Goal: Task Accomplishment & Management: Use online tool/utility

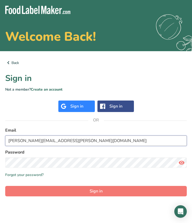
type input "[PERSON_NAME][EMAIL_ADDRESS][PERSON_NAME][DOMAIN_NAME]"
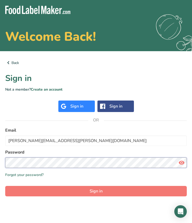
click at [96, 191] on button "Sign in" at bounding box center [96, 191] width 182 height 10
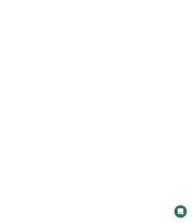
click at [57, 191] on button "Sign in" at bounding box center [96, 191] width 182 height 10
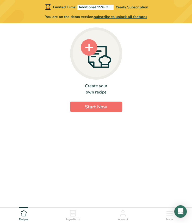
click at [88, 106] on span "Start Now" at bounding box center [96, 107] width 22 height 6
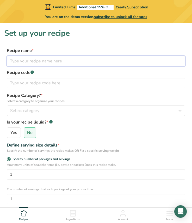
click at [39, 59] on input "text" at bounding box center [96, 61] width 179 height 10
type input "Eggs on Toast with a side of Carrot and Orange juice"
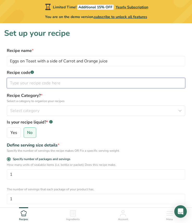
click at [29, 86] on input "text" at bounding box center [96, 83] width 179 height 10
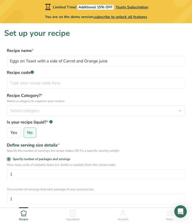
click at [32, 75] on label "Recipe code .a-a{fill:#347362;}.b-a{fill:#fff;}" at bounding box center [96, 72] width 179 height 6
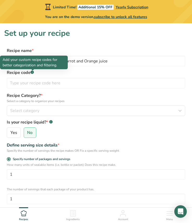
click at [32, 72] on rect at bounding box center [32, 71] width 3 height 3
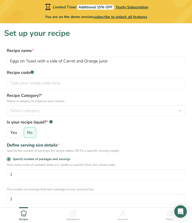
click at [32, 72] on rect at bounding box center [32, 71] width 3 height 3
click at [33, 111] on span "Select category" at bounding box center [24, 111] width 29 height 6
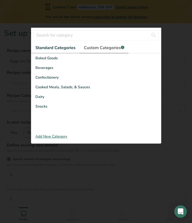
click at [100, 48] on span "Custom Categories .a-a{fill:#347362;}.b-a{fill:#fff;}" at bounding box center [104, 48] width 40 height 6
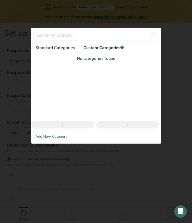
click at [63, 46] on span "Standard Categories" at bounding box center [56, 48] width 40 height 6
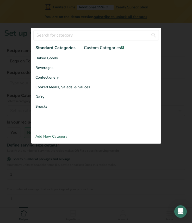
click at [22, 86] on div at bounding box center [96, 111] width 192 height 223
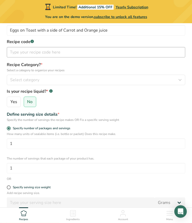
scroll to position [33, 0]
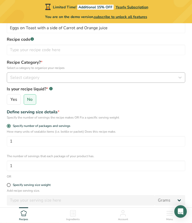
click at [28, 81] on button "Select category" at bounding box center [96, 77] width 179 height 10
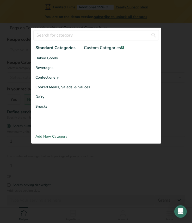
click at [20, 79] on div at bounding box center [96, 111] width 192 height 223
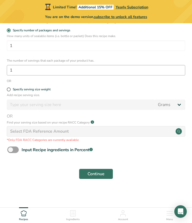
scroll to position [128, 0]
click at [89, 172] on span "Continue" at bounding box center [96, 174] width 17 height 6
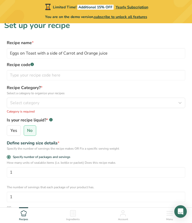
scroll to position [3, 0]
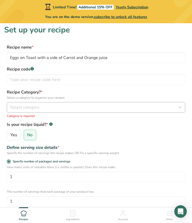
click at [50, 105] on div "Select category" at bounding box center [94, 107] width 169 height 6
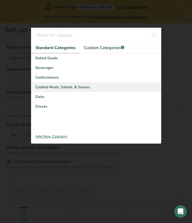
click at [48, 87] on span "Cooked Meals, Salads, & Sauces" at bounding box center [63, 86] width 55 height 5
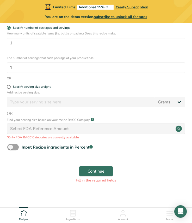
scroll to position [132, 0]
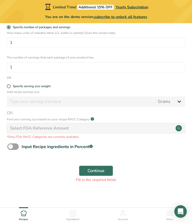
click at [46, 125] on div "Select FDA Reference Amount" at bounding box center [39, 128] width 59 height 6
click at [179, 128] on circle at bounding box center [179, 128] width 6 height 6
click at [18, 146] on span at bounding box center [12, 146] width 11 height 7
click at [11, 146] on input "Input Recipe ingredients in Percent .a-a{fill:#347362;}.b-a{fill:#fff;}" at bounding box center [8, 146] width 3 height 3
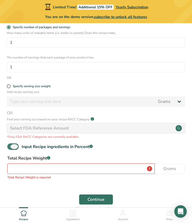
click at [18, 146] on span at bounding box center [12, 146] width 11 height 7
click at [11, 146] on input "Input Recipe ingredients in Percent .a-a{fill:#347362;}.b-a{fill:#fff;}" at bounding box center [8, 146] width 3 height 3
checkbox input "false"
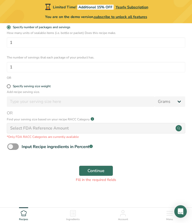
click at [101, 176] on div "Continue Fill in the required fields" at bounding box center [96, 173] width 184 height 23
click at [101, 174] on button "Continue" at bounding box center [96, 171] width 34 height 10
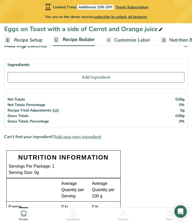
scroll to position [14, 0]
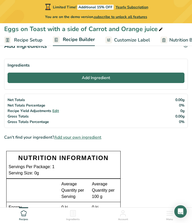
click at [71, 79] on button "Add Ingredient" at bounding box center [96, 78] width 177 height 10
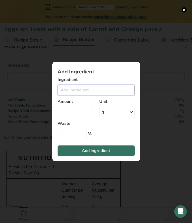
click at [73, 89] on input "Add ingredient modal" at bounding box center [96, 90] width 77 height 10
type input "@"
type input "2"
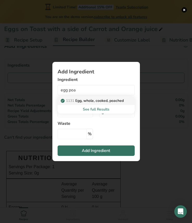
click at [100, 101] on p "1131 Egg, whole, cooked, poached" at bounding box center [93, 100] width 62 height 5
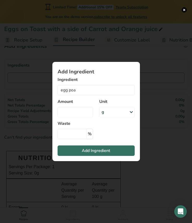
type input "Egg, whole, cooked, poached"
click at [74, 114] on input "Add ingredient modal" at bounding box center [76, 112] width 36 height 10
type input "2"
click at [109, 113] on div "g" at bounding box center [117, 112] width 36 height 10
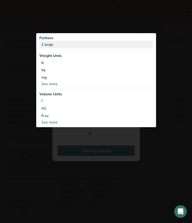
click at [75, 44] on div "1 large" at bounding box center [96, 45] width 114 height 8
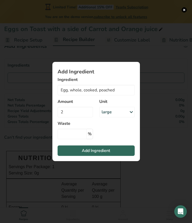
click at [90, 152] on span "Add Ingredient" at bounding box center [96, 151] width 28 height 6
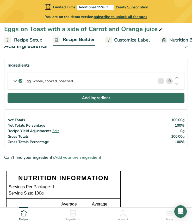
click at [94, 100] on span "Add Ingredient" at bounding box center [96, 98] width 28 height 6
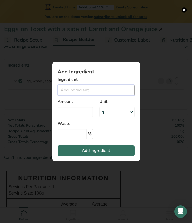
click at [85, 89] on input "Add ingredient modal" at bounding box center [96, 90] width 77 height 10
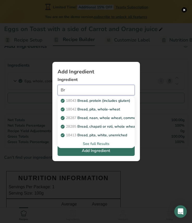
type input "B"
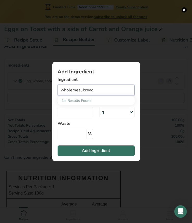
drag, startPoint x: 104, startPoint y: 90, endPoint x: 44, endPoint y: 89, distance: 59.5
click at [44, 89] on div "Add Ingredient Ingredient wholemeal bread No Results Found Amount Unit g Weight…" at bounding box center [96, 112] width 104 height 116
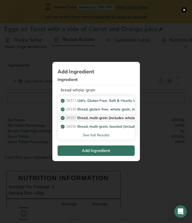
click at [85, 118] on p "28397 Bread, multi-grain (includes whole-grain)" at bounding box center [104, 117] width 85 height 5
type input "Bread, multi-grain (includes whole-grain)"
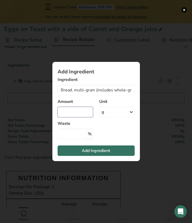
click at [82, 113] on input "Add ingredient modal" at bounding box center [76, 112] width 36 height 10
type input "2"
click at [121, 110] on div "g" at bounding box center [117, 112] width 36 height 10
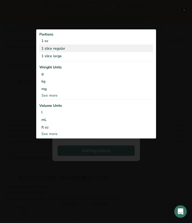
click at [90, 51] on div "1 slice regular" at bounding box center [96, 48] width 114 height 8
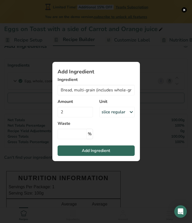
click at [84, 150] on span "Add Ingredient" at bounding box center [96, 151] width 28 height 6
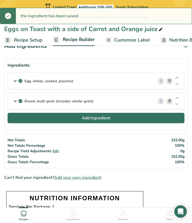
click at [86, 116] on span "Add Ingredient" at bounding box center [96, 118] width 28 height 6
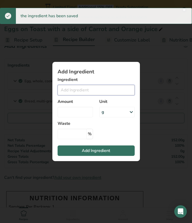
click at [84, 92] on input "Add ingredient modal" at bounding box center [96, 90] width 77 height 10
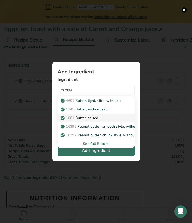
click at [98, 117] on p "1001 Butter, salted" at bounding box center [80, 117] width 37 height 5
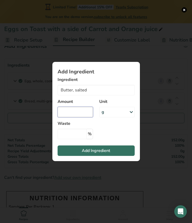
click at [78, 115] on input "Add ingredient modal" at bounding box center [76, 112] width 36 height 10
click at [90, 91] on input "Butter, salted" at bounding box center [96, 90] width 77 height 10
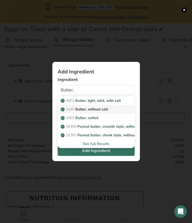
click at [97, 108] on p "1145 Butter, without salt" at bounding box center [85, 109] width 46 height 5
type input "Butter, without salt"
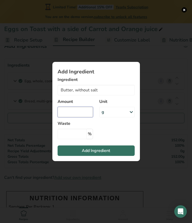
click at [78, 111] on input "Add ingredient modal" at bounding box center [76, 112] width 36 height 10
type input "20"
click at [98, 152] on span "Add Ingredient" at bounding box center [96, 151] width 28 height 6
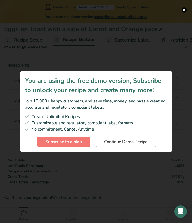
click at [107, 140] on span "Continue Demo Recipe" at bounding box center [125, 142] width 43 height 6
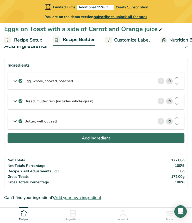
click at [96, 136] on span "Add Ingredient" at bounding box center [96, 138] width 28 height 6
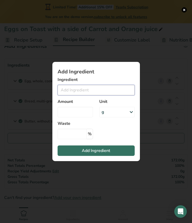
click at [83, 90] on input "Add ingredient modal" at bounding box center [96, 90] width 77 height 10
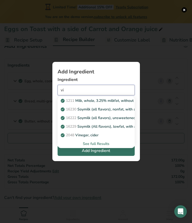
type input "v"
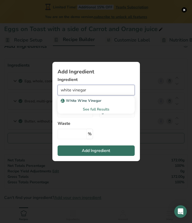
click at [65, 91] on input "white vinegar" at bounding box center [96, 90] width 77 height 10
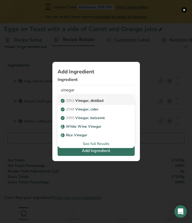
click at [98, 99] on p "2053 Vinegar, distilled" at bounding box center [83, 100] width 42 height 5
type input "Vinegar, distilled"
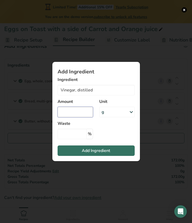
click at [81, 114] on input "Add ingredient modal" at bounding box center [76, 112] width 36 height 10
type input "1"
click at [108, 112] on div "g" at bounding box center [117, 112] width 36 height 10
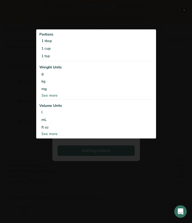
click at [74, 131] on div "See more" at bounding box center [96, 133] width 114 height 5
select select "22"
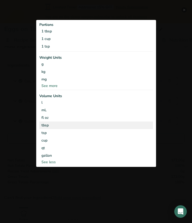
click at [69, 127] on div "tbsp" at bounding box center [97, 124] width 110 height 5
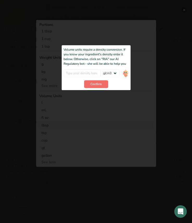
click at [96, 81] on button "Confirm" at bounding box center [96, 84] width 24 height 8
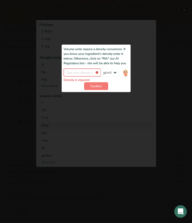
click at [75, 73] on input "Add ingredient modal" at bounding box center [82, 73] width 37 height 8
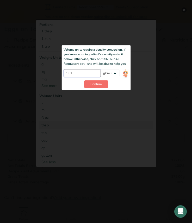
type input "1.01"
click at [92, 85] on span "Confirm" at bounding box center [96, 84] width 11 height 5
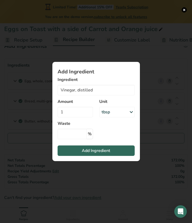
click at [92, 150] on span "Add Ingredient" at bounding box center [96, 151] width 28 height 6
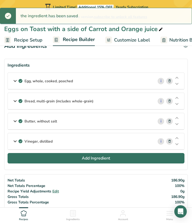
click at [87, 157] on span "Add Ingredient" at bounding box center [96, 158] width 28 height 6
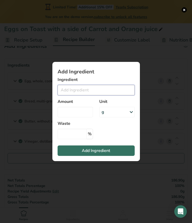
click at [76, 90] on input "Add ingredient modal" at bounding box center [96, 90] width 77 height 10
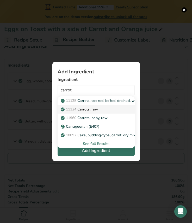
drag, startPoint x: 76, startPoint y: 90, endPoint x: 89, endPoint y: 108, distance: 22.3
click at [89, 108] on p "11124 [GEOGRAPHIC_DATA], raw" at bounding box center [80, 109] width 36 height 5
type input "Carrots, raw"
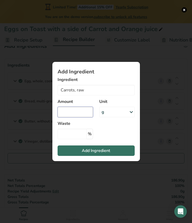
click at [86, 109] on input "Add ingredient modal" at bounding box center [76, 112] width 36 height 10
type input "4"
click at [114, 115] on div "g" at bounding box center [117, 112] width 36 height 10
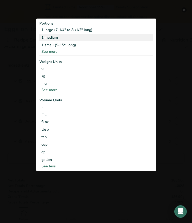
click at [72, 36] on div "1 medium" at bounding box center [96, 38] width 114 height 8
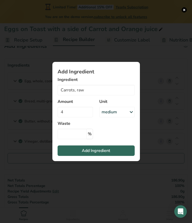
click at [97, 148] on span "Add Ingredient" at bounding box center [96, 151] width 28 height 6
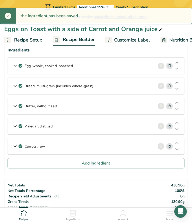
scroll to position [36, 0]
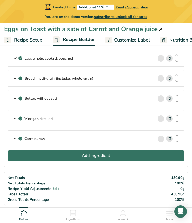
click at [93, 152] on button "Add Ingredient" at bounding box center [96, 155] width 177 height 10
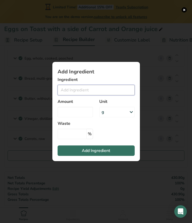
click at [92, 94] on input "Add ingredient modal" at bounding box center [96, 90] width 77 height 10
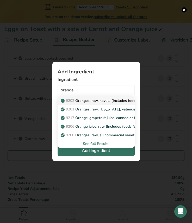
click at [103, 102] on p "9202 Oranges, raw, navels (Includes foods for USDA's Food Distribution Program)" at bounding box center [133, 100] width 142 height 5
type input "Oranges, raw, navels (Includes foods for USDA's Food Distribution Program)"
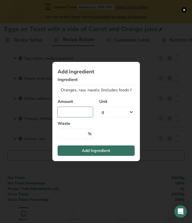
click at [72, 111] on input "Add ingredient modal" at bounding box center [76, 112] width 36 height 10
type input "2"
click at [114, 109] on div "g" at bounding box center [117, 112] width 36 height 10
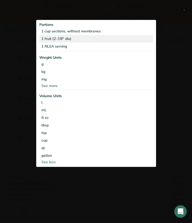
click at [74, 40] on div "1 fruit (2-7/8" dia)" at bounding box center [96, 39] width 114 height 8
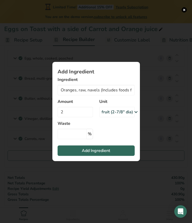
click at [90, 152] on span "Add Ingredient" at bounding box center [96, 151] width 28 height 6
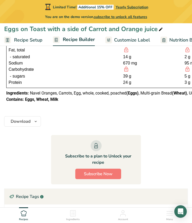
scroll to position [0, 0]
click at [30, 122] on span "Download" at bounding box center [21, 121] width 20 height 6
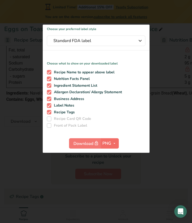
click at [111, 143] on span "PNG" at bounding box center [107, 143] width 9 height 6
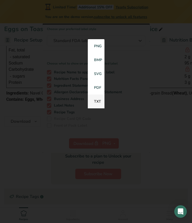
click at [98, 99] on link "TXT" at bounding box center [96, 102] width 17 height 14
checkbox input "false"
checkbox input "true"
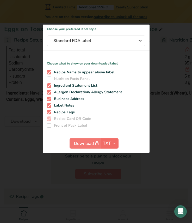
click at [111, 141] on span "button" at bounding box center [114, 143] width 6 height 6
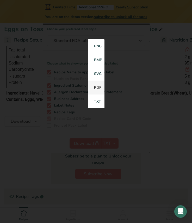
click at [97, 87] on link "PDF" at bounding box center [96, 88] width 17 height 14
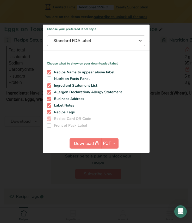
click at [126, 44] on button "Standard FDA label" at bounding box center [96, 41] width 99 height 10
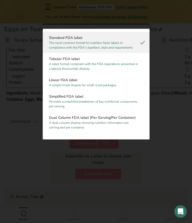
click at [176, 67] on div at bounding box center [96, 111] width 192 height 223
